Goal: Information Seeking & Learning: Learn about a topic

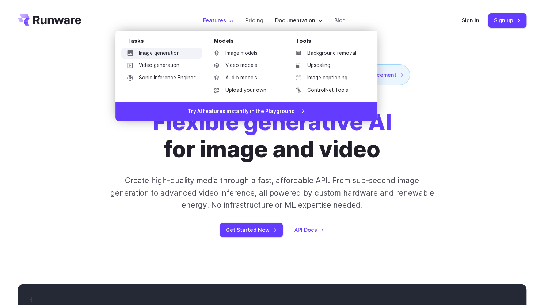
click at [153, 53] on link "Image generation" at bounding box center [161, 53] width 81 height 11
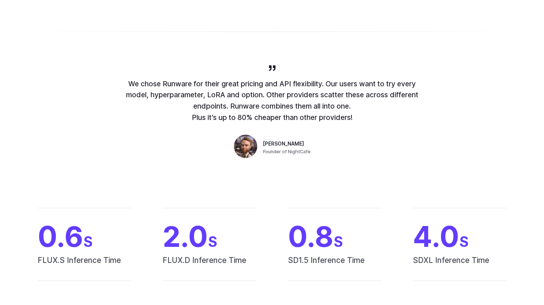
scroll to position [238, 0]
